Goal: Task Accomplishment & Management: Use online tool/utility

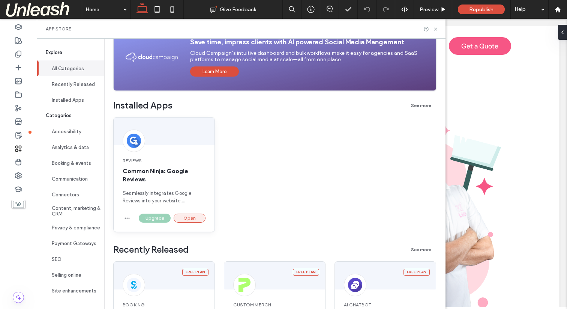
click at [191, 218] on button "Open" at bounding box center [190, 217] width 32 height 9
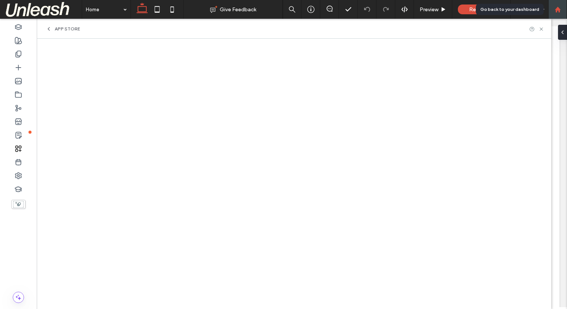
click at [555, 9] on use at bounding box center [557, 9] width 6 height 6
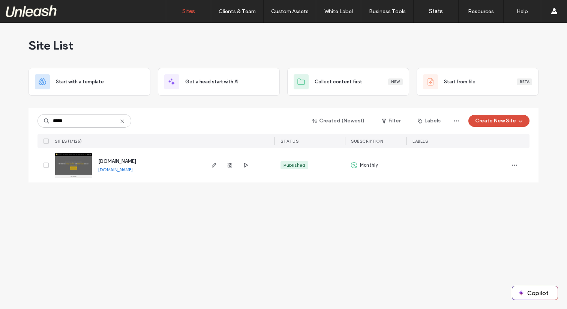
type input "*****"
click at [69, 160] on img at bounding box center [73, 178] width 37 height 51
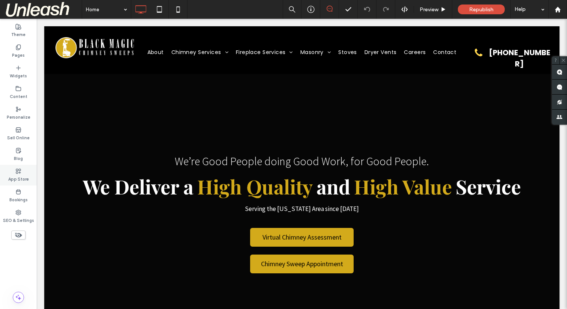
click at [18, 170] on icon at bounding box center [18, 171] width 6 height 6
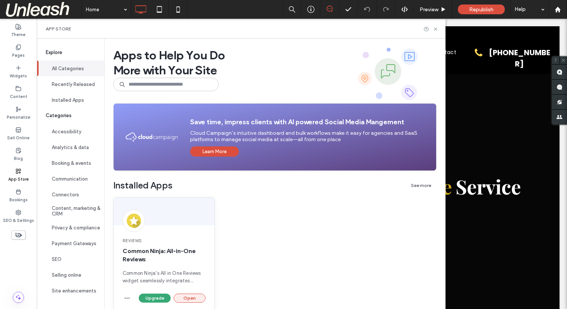
click at [189, 296] on button "Open" at bounding box center [190, 297] width 32 height 9
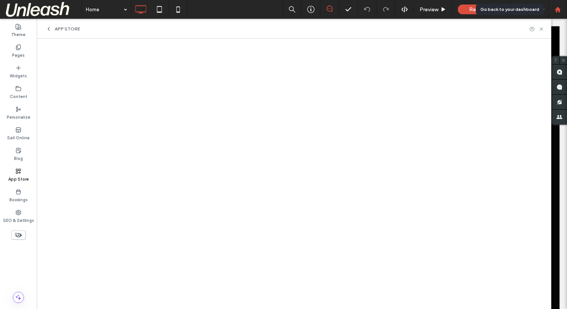
click at [562, 10] on div at bounding box center [557, 9] width 18 height 6
click at [559, 9] on use at bounding box center [557, 9] width 6 height 6
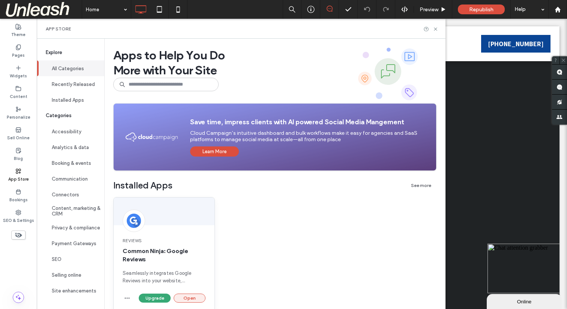
click at [193, 300] on button "Open" at bounding box center [190, 297] width 32 height 9
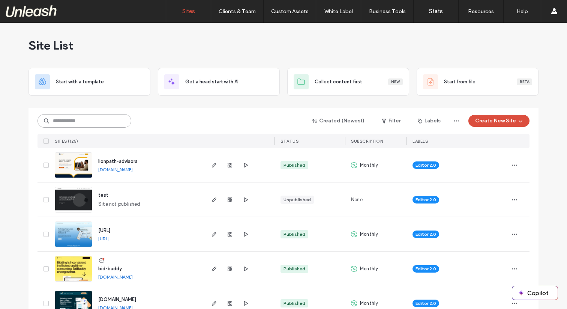
click at [79, 121] on input at bounding box center [84, 120] width 94 height 13
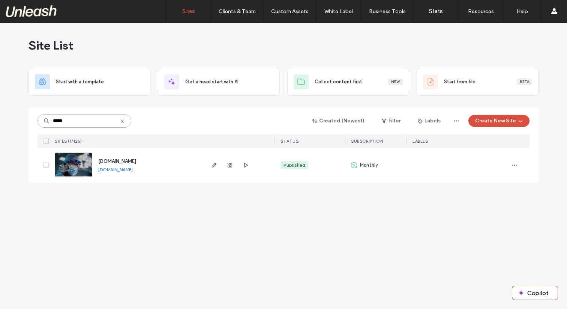
type input "*****"
click at [73, 161] on link at bounding box center [73, 164] width 37 height 25
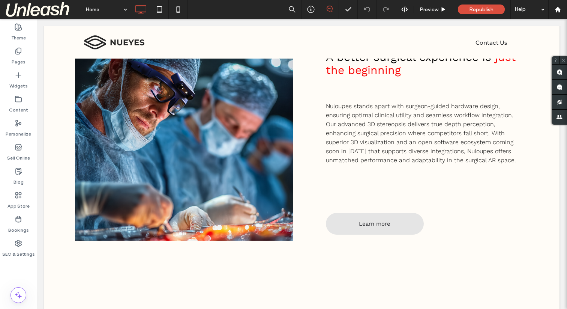
scroll to position [925, 0]
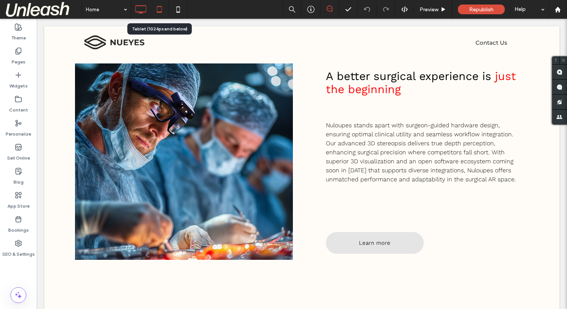
click at [158, 9] on icon at bounding box center [159, 9] width 15 height 15
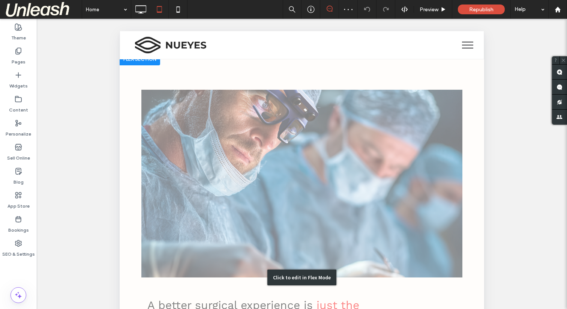
scroll to position [1143, 0]
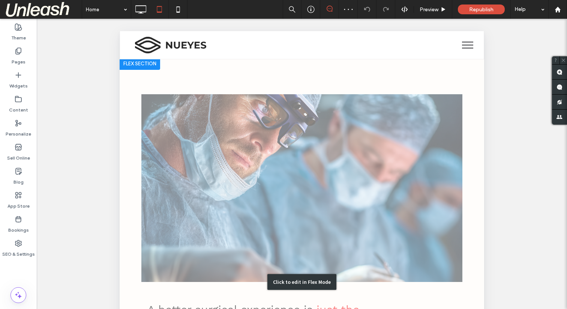
click at [272, 158] on div "Click to edit in Flex Mode" at bounding box center [302, 281] width 364 height 447
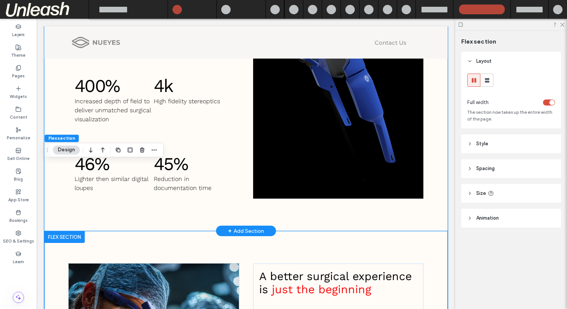
scroll to position [810, 0]
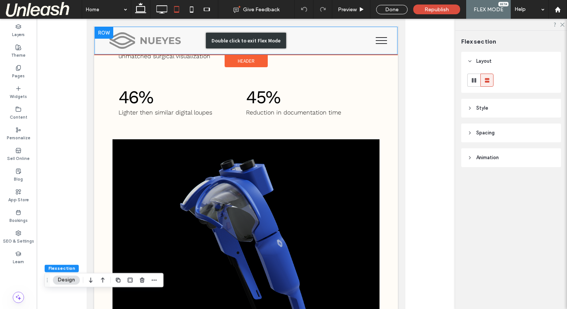
type input "**"
type input "****"
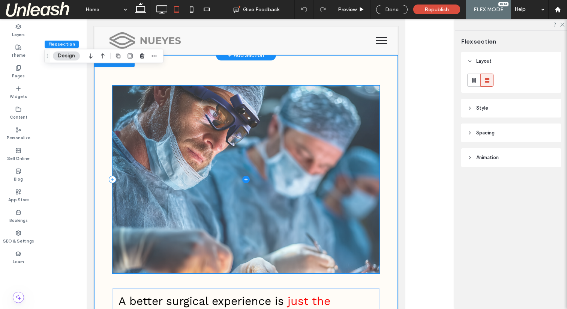
scroll to position [1131, 0]
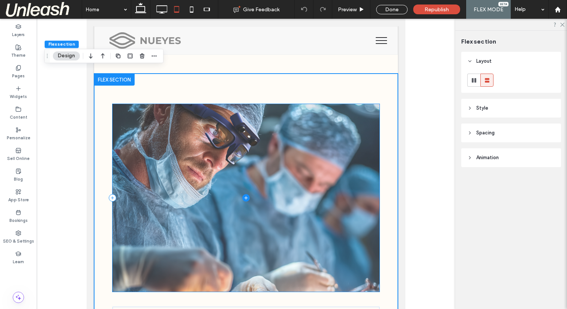
click at [182, 159] on span at bounding box center [245, 197] width 267 height 187
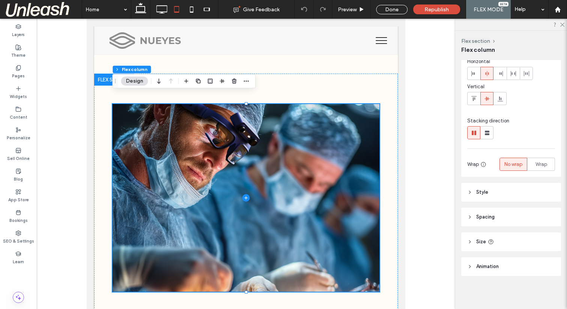
scroll to position [0, 0]
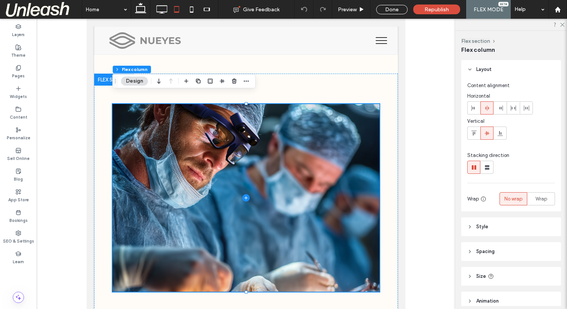
click at [474, 222] on header "Style" at bounding box center [511, 226] width 100 height 19
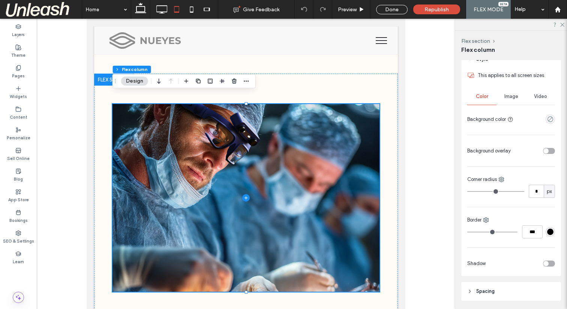
scroll to position [142, 0]
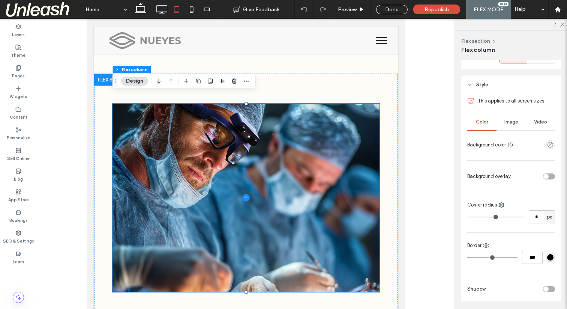
click at [508, 120] on span "Image" at bounding box center [511, 122] width 14 height 6
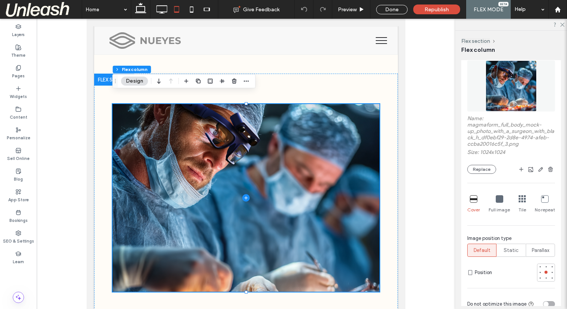
scroll to position [292, 0]
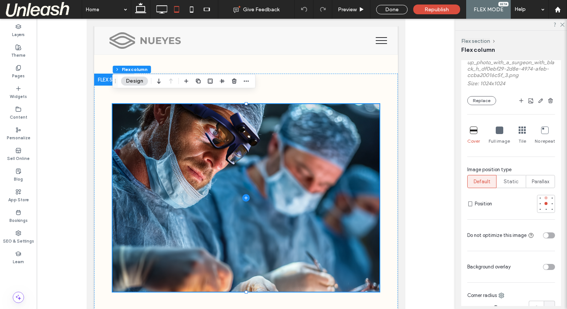
click at [545, 198] on div at bounding box center [545, 197] width 3 height 3
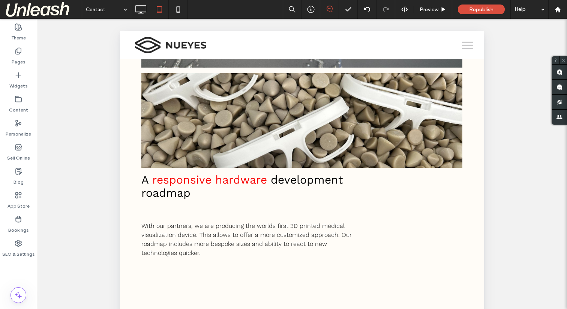
scroll to position [2794, 0]
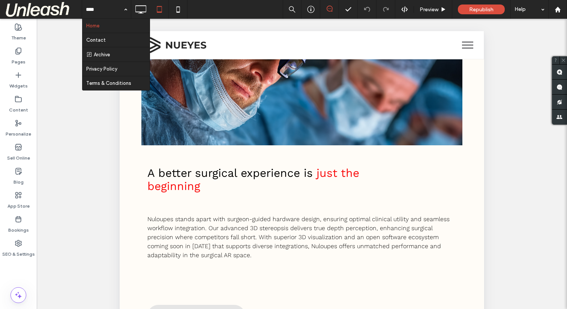
scroll to position [1302, 0]
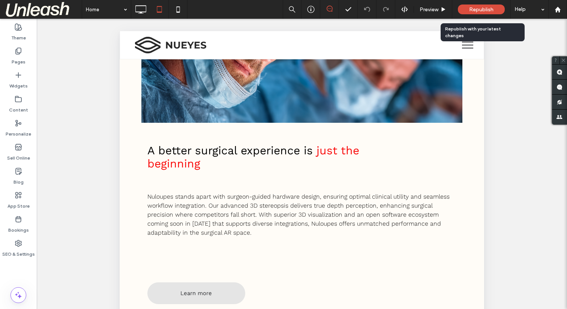
click at [475, 7] on span "Republish" at bounding box center [481, 9] width 24 height 6
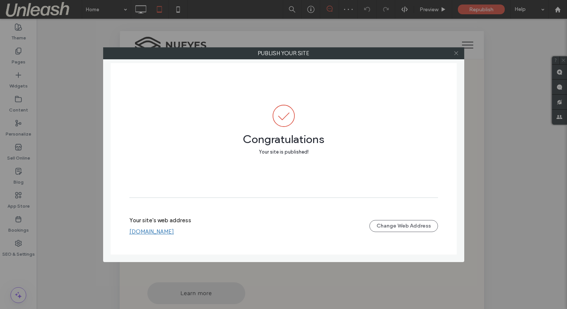
click at [458, 54] on icon at bounding box center [456, 53] width 6 height 6
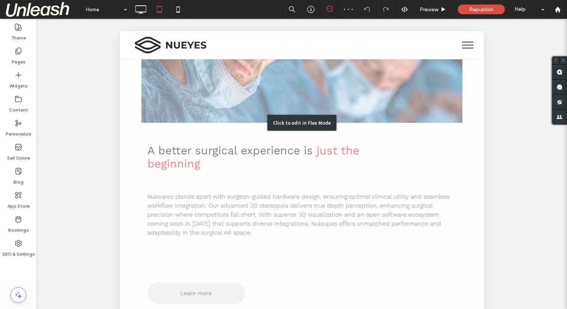
click at [301, 126] on div "Click to edit in Flex Mode" at bounding box center [301, 123] width 69 height 16
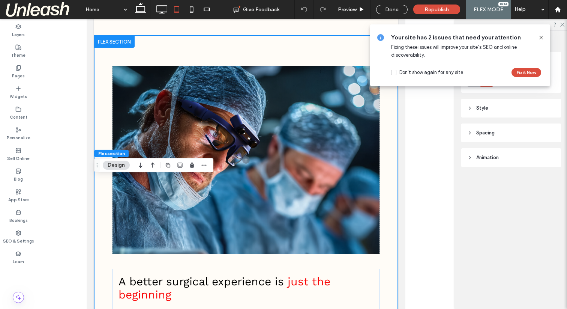
scroll to position [1113, 0]
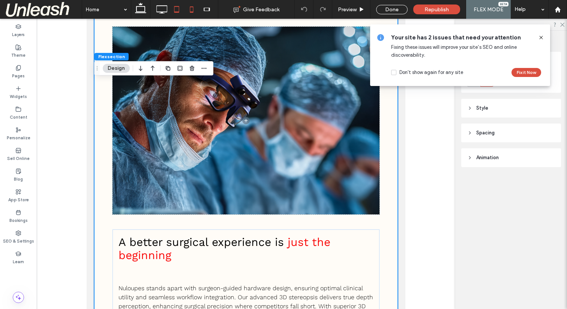
click at [193, 11] on icon at bounding box center [191, 9] width 15 height 15
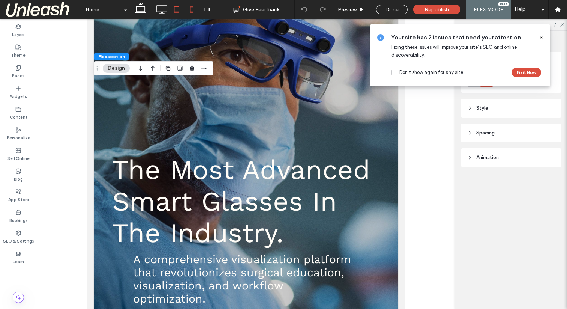
type input "**"
type input "****"
type input "**"
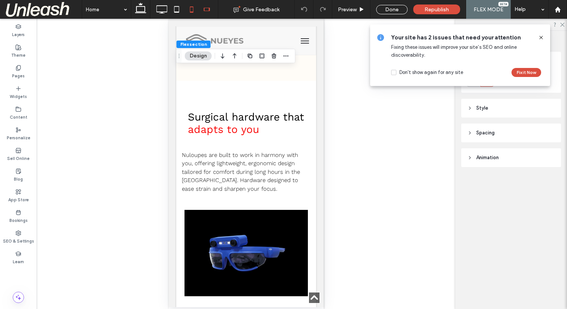
click at [211, 14] on icon at bounding box center [206, 9] width 15 height 15
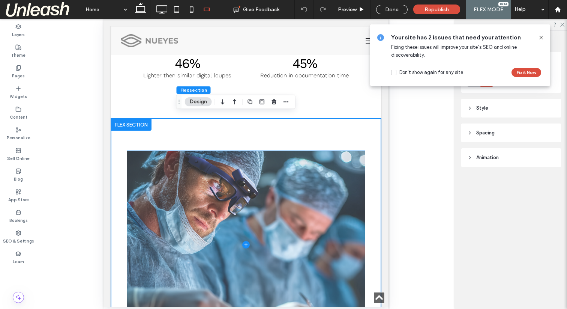
scroll to position [1063, 0]
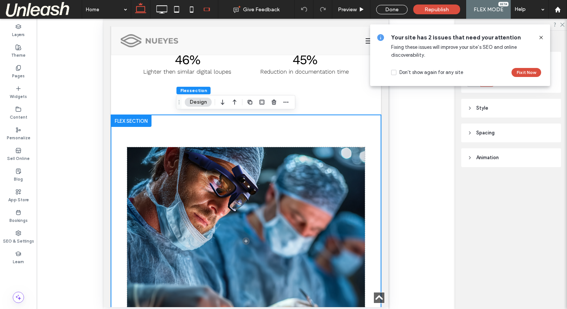
click at [146, 9] on icon at bounding box center [140, 9] width 15 height 15
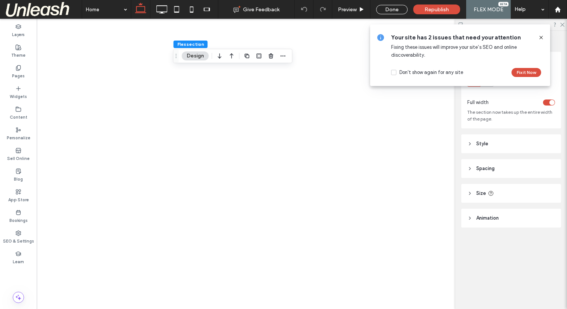
type input "*"
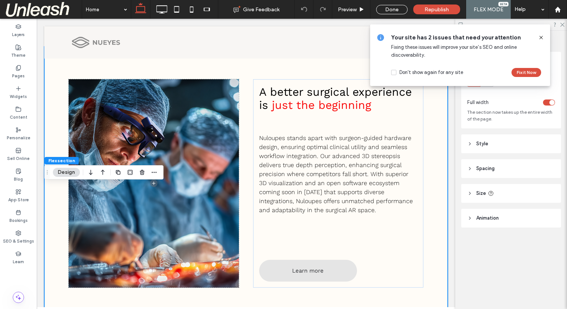
scroll to position [937, 0]
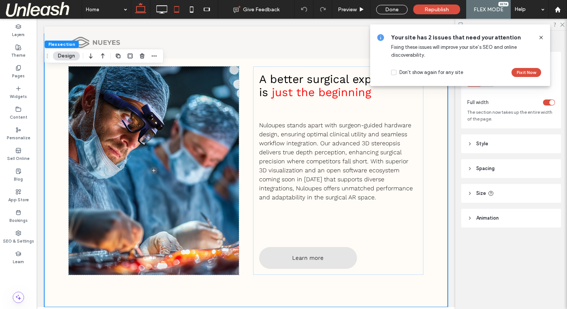
drag, startPoint x: 176, startPoint y: 9, endPoint x: 101, endPoint y: 7, distance: 74.6
click at [176, 9] on icon at bounding box center [176, 9] width 15 height 15
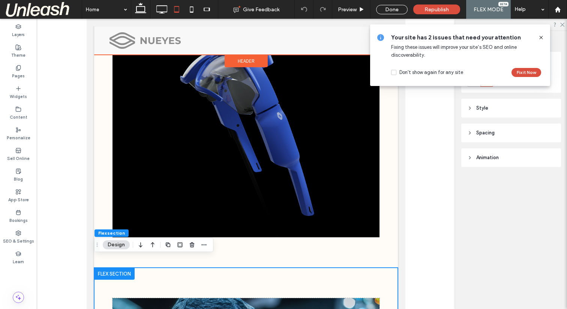
type input "**"
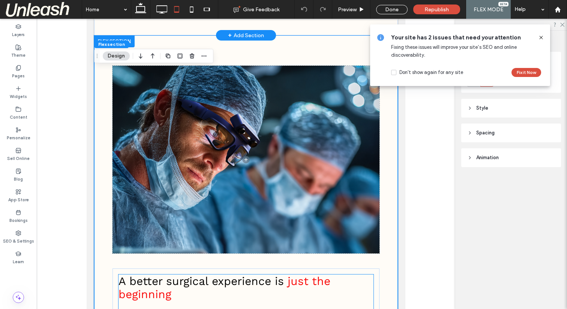
scroll to position [1125, 0]
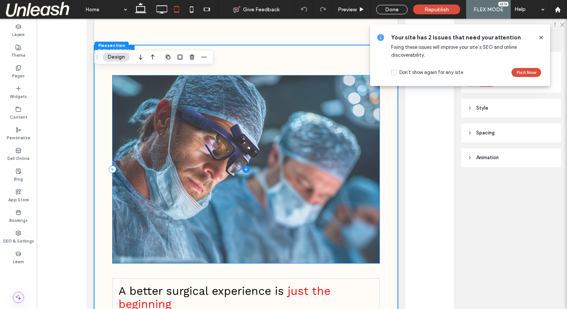
click at [275, 192] on span at bounding box center [245, 168] width 267 height 187
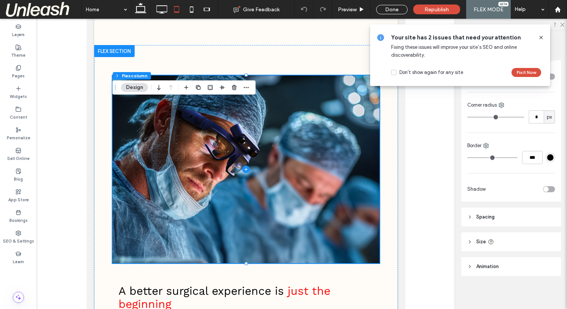
scroll to position [229, 0]
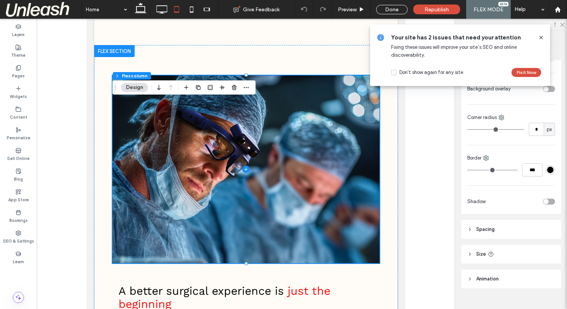
click at [508, 266] on div "Layout Content alignment Horizontal Vertical Stacking direction Wrap No wrap Wr…" at bounding box center [513, 183] width 105 height 246
click at [508, 255] on header "Size" at bounding box center [511, 253] width 100 height 19
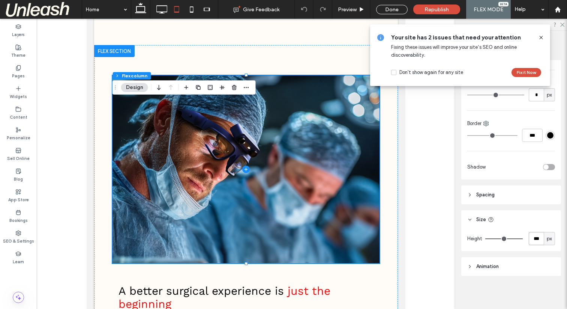
click at [533, 237] on input "***" at bounding box center [536, 238] width 15 height 13
type input "***"
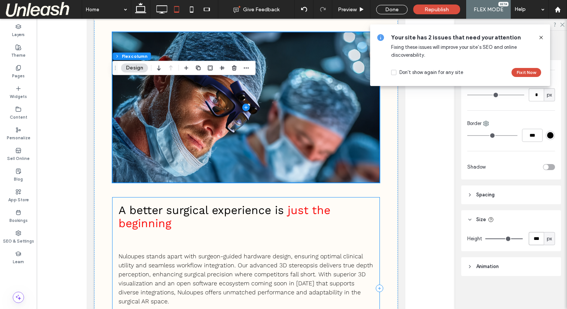
scroll to position [1183, 0]
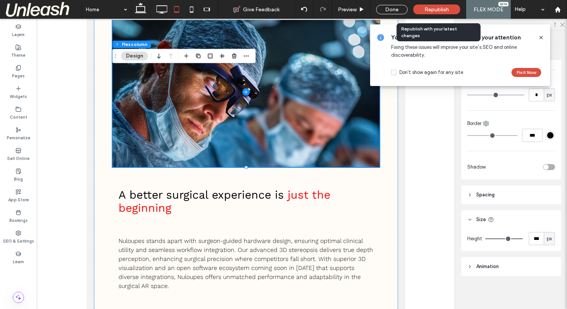
click at [430, 9] on span "Republish" at bounding box center [436, 9] width 24 height 6
